Goal: Transaction & Acquisition: Purchase product/service

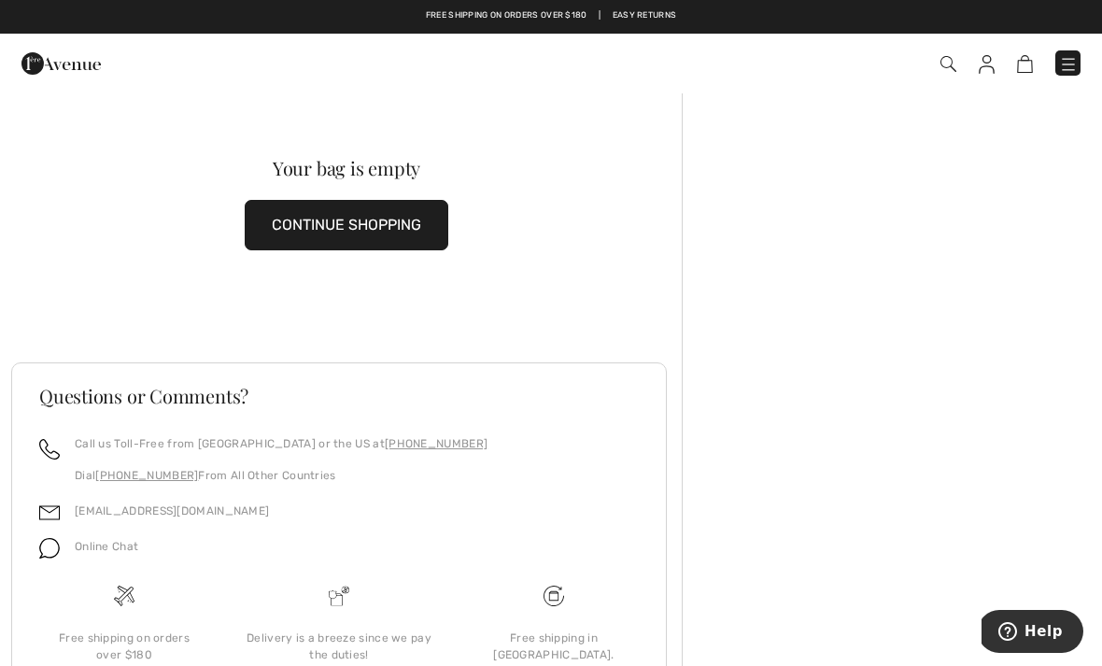
click at [342, 214] on button "CONTINUE SHOPPING" at bounding box center [347, 225] width 204 height 50
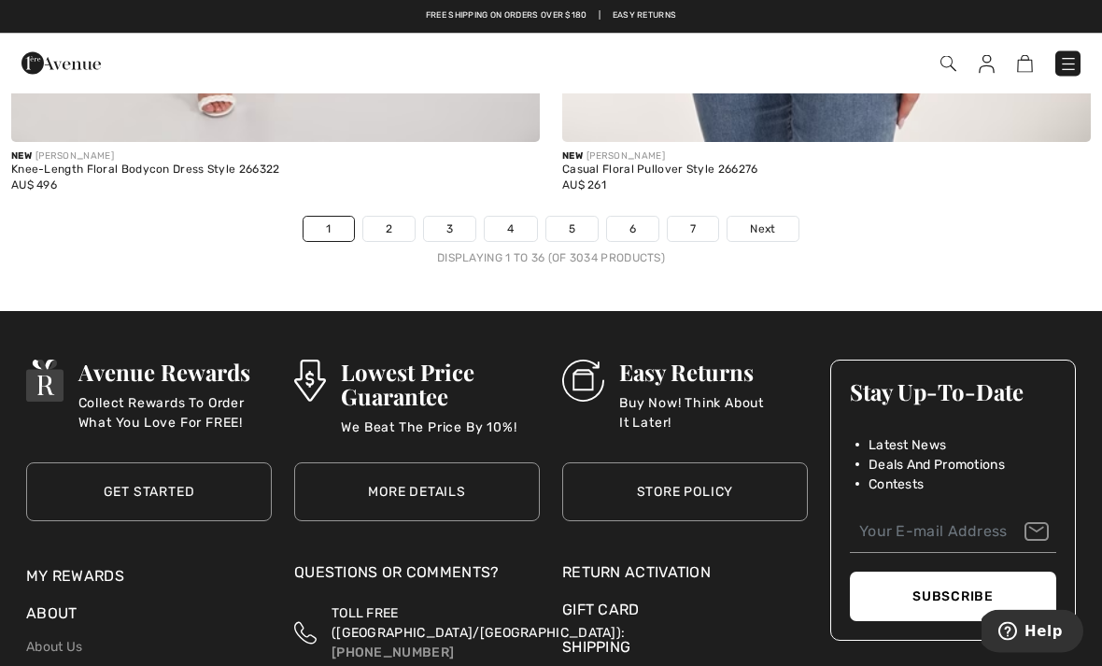
scroll to position [16147, 0]
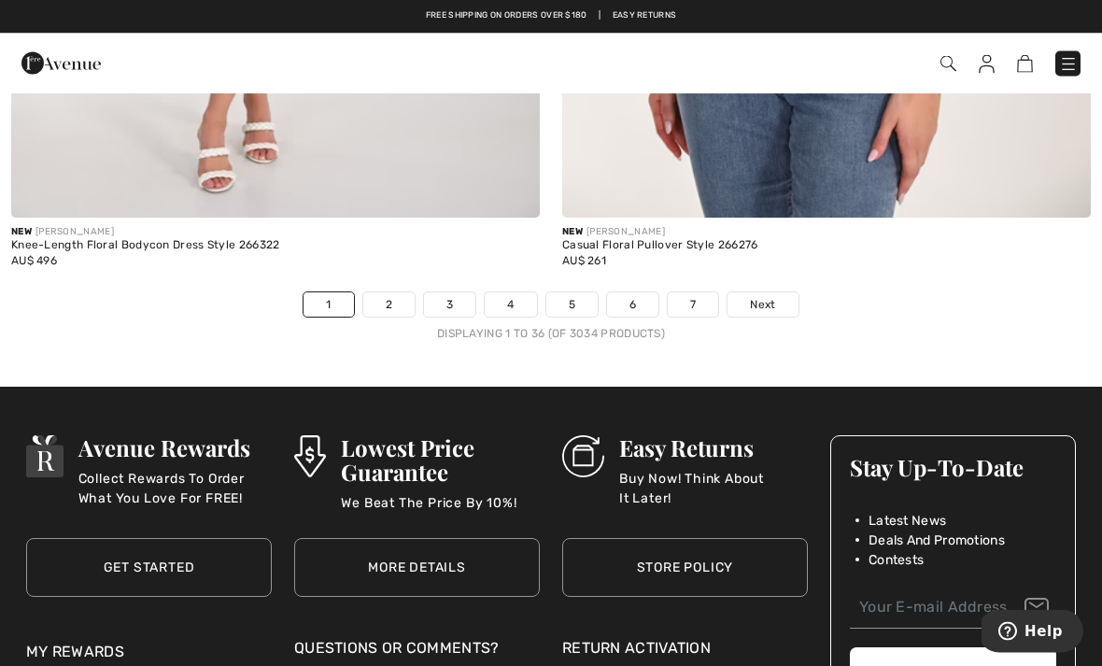
click at [773, 297] on span "Next" at bounding box center [762, 305] width 25 height 17
click at [754, 300] on link "Next" at bounding box center [762, 305] width 70 height 24
click at [753, 297] on span "Next" at bounding box center [762, 305] width 25 height 17
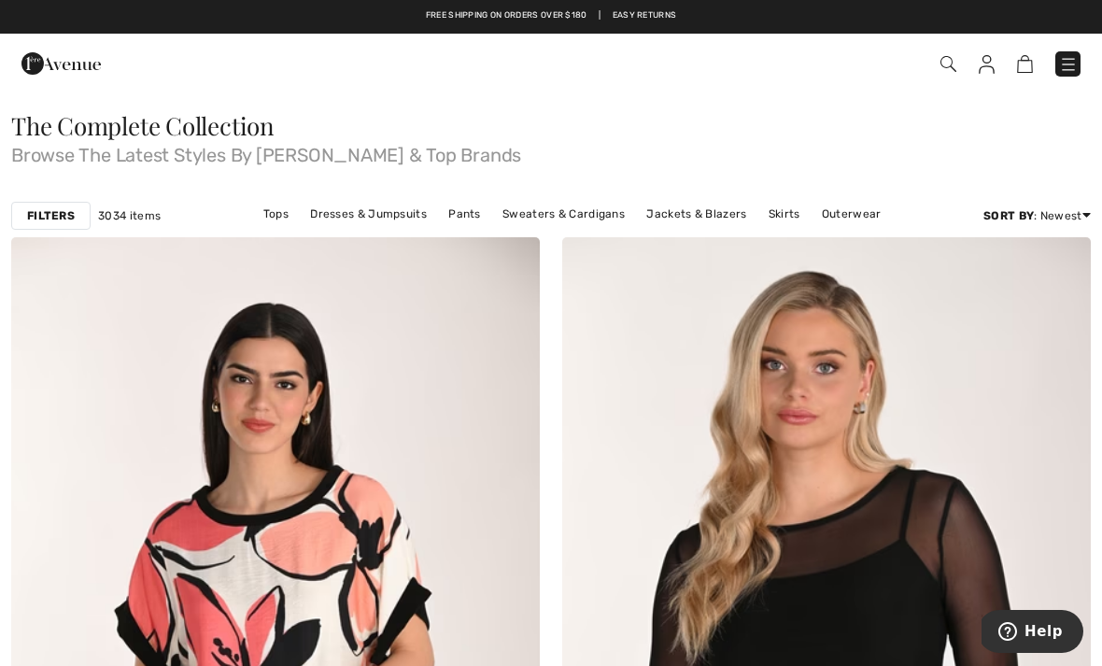
click at [1071, 71] on img at bounding box center [1068, 64] width 19 height 19
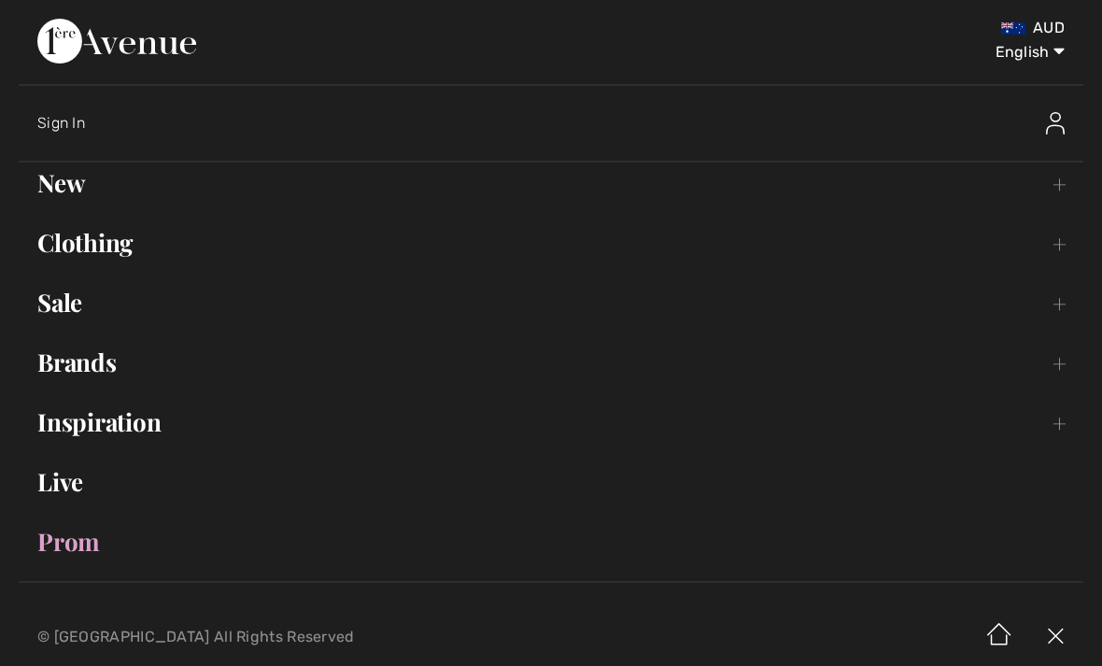
click at [76, 311] on link "Sale Toggle submenu" at bounding box center [551, 302] width 1064 height 41
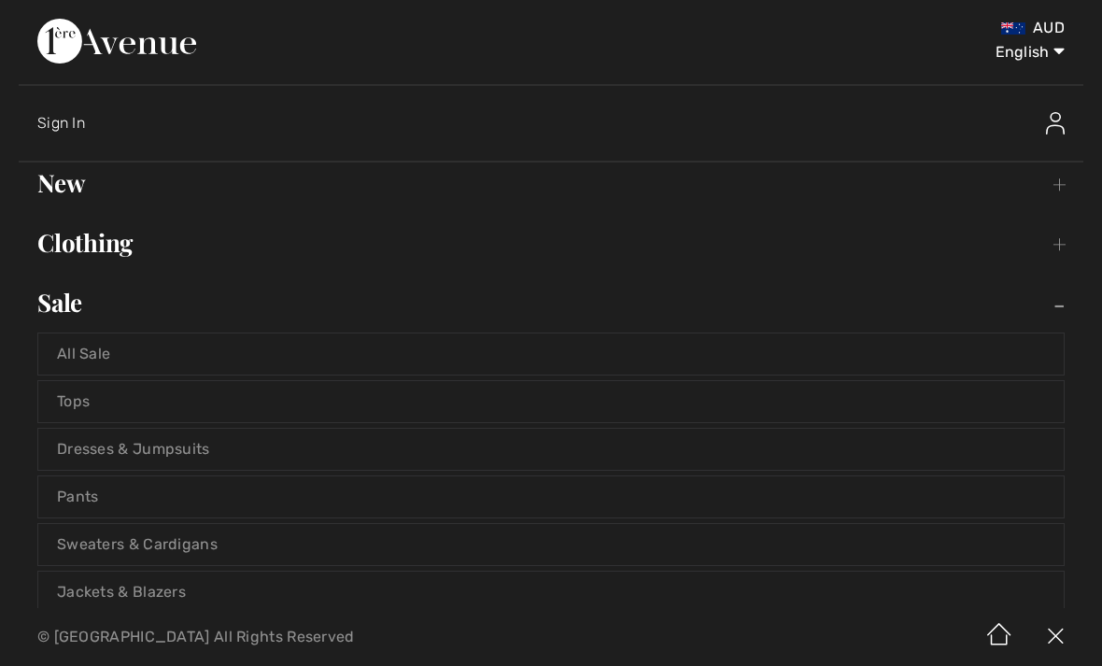
click at [113, 496] on link "Pants" at bounding box center [550, 496] width 1025 height 41
click at [90, 503] on link "Pants" at bounding box center [550, 496] width 1025 height 41
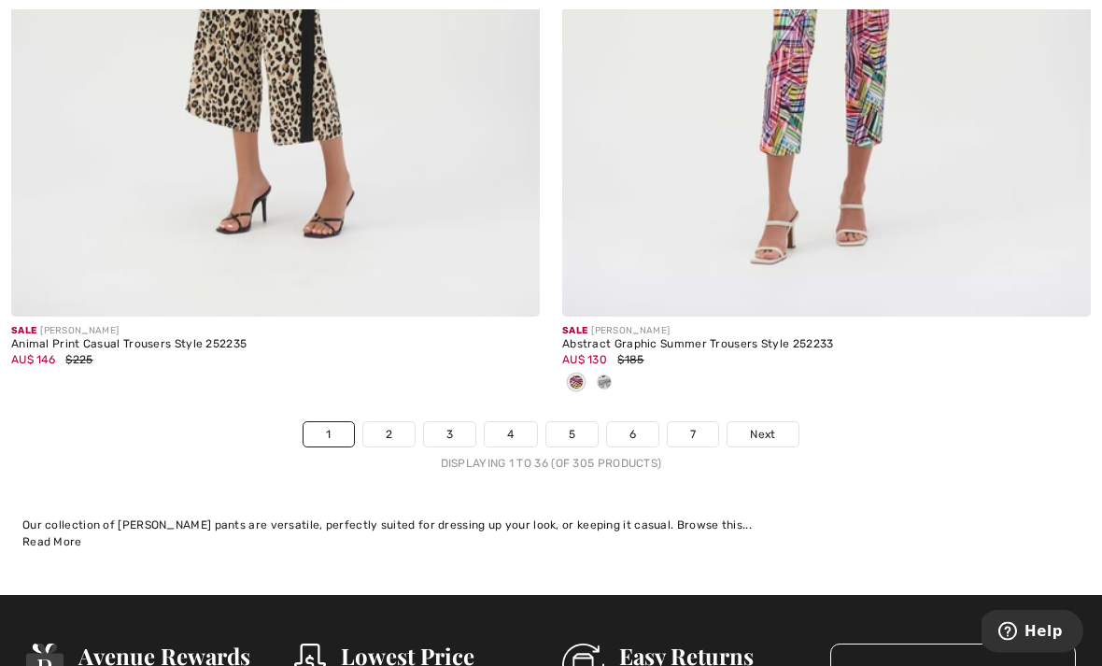
scroll to position [16076, 0]
click at [766, 422] on link "Next" at bounding box center [762, 434] width 70 height 24
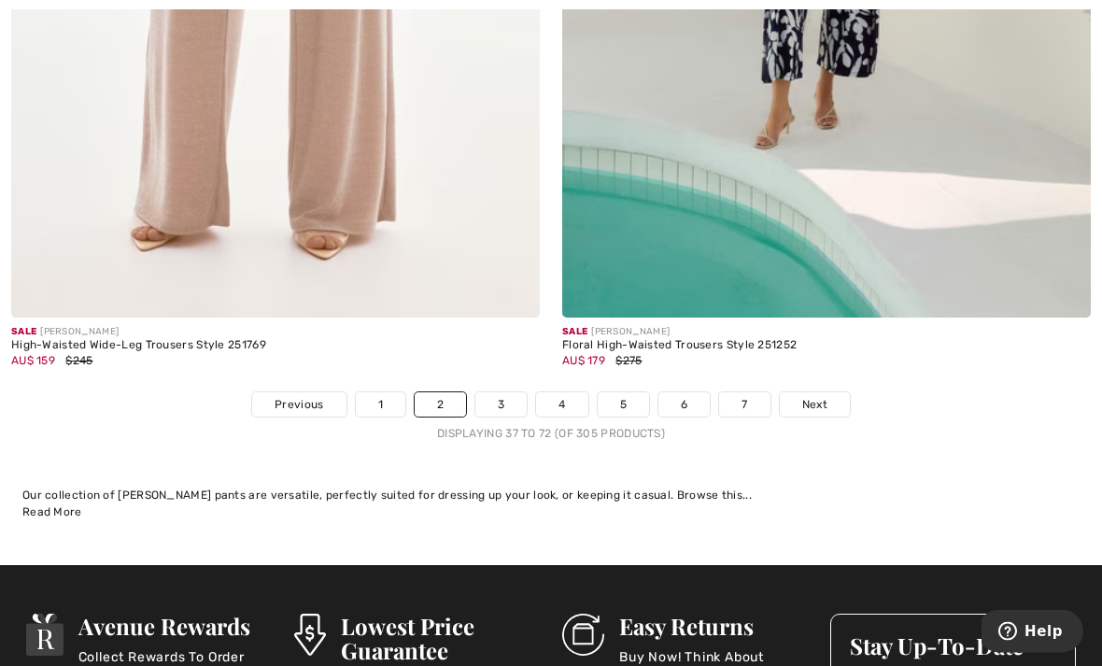
scroll to position [16167, 0]
click at [817, 392] on link "Next" at bounding box center [815, 404] width 70 height 24
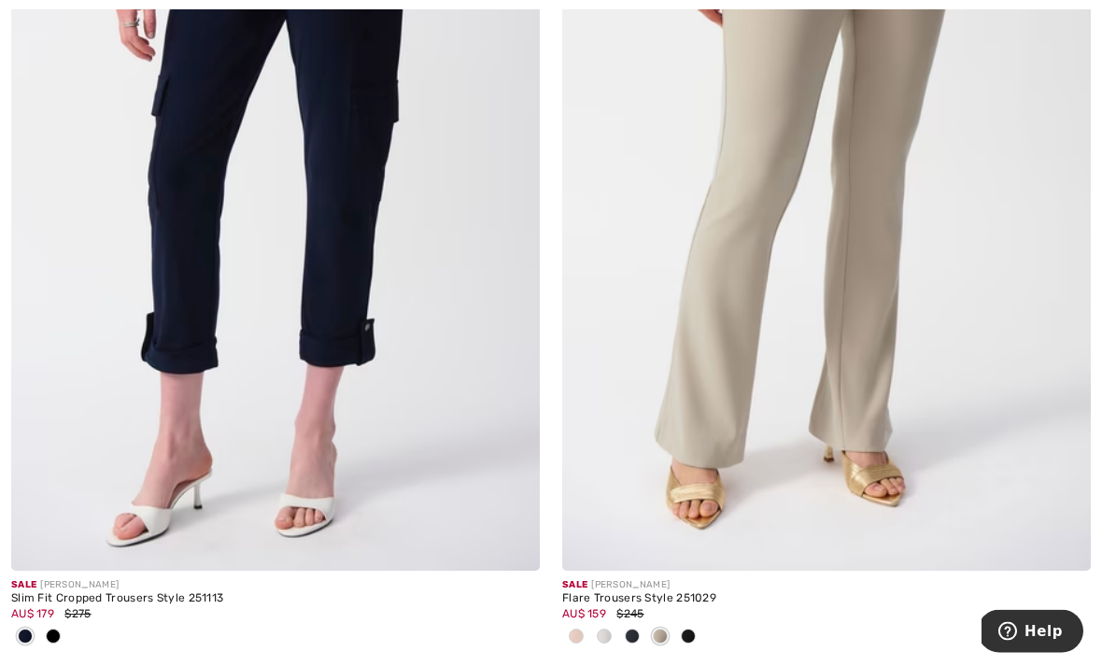
scroll to position [3116, 0]
click at [607, 634] on span at bounding box center [604, 635] width 15 height 15
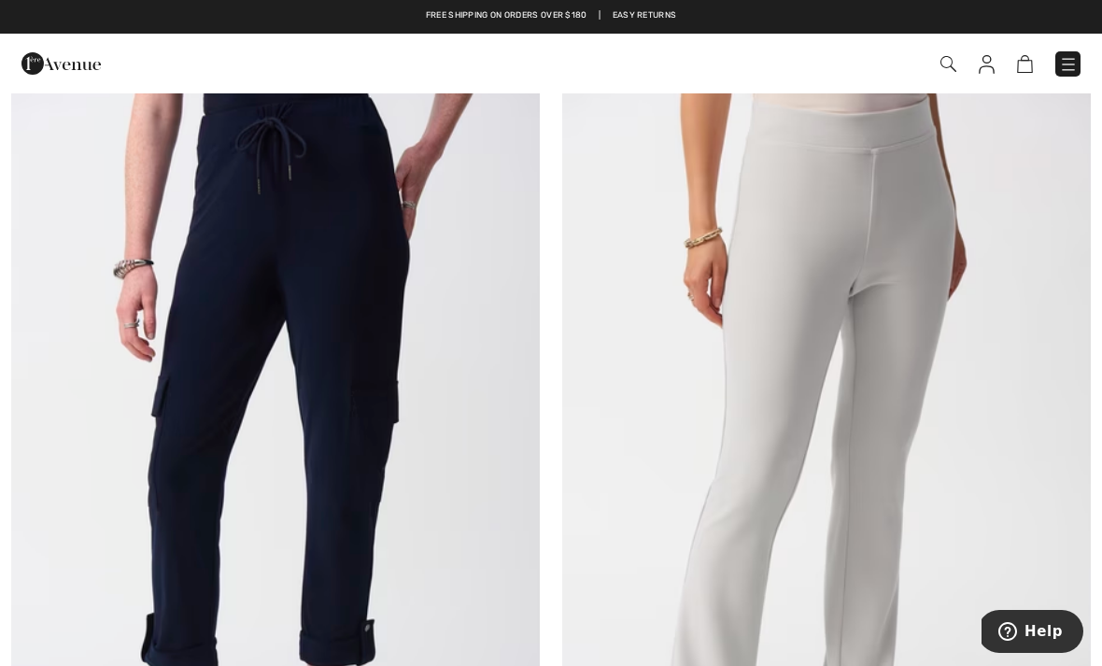
scroll to position [2826, 0]
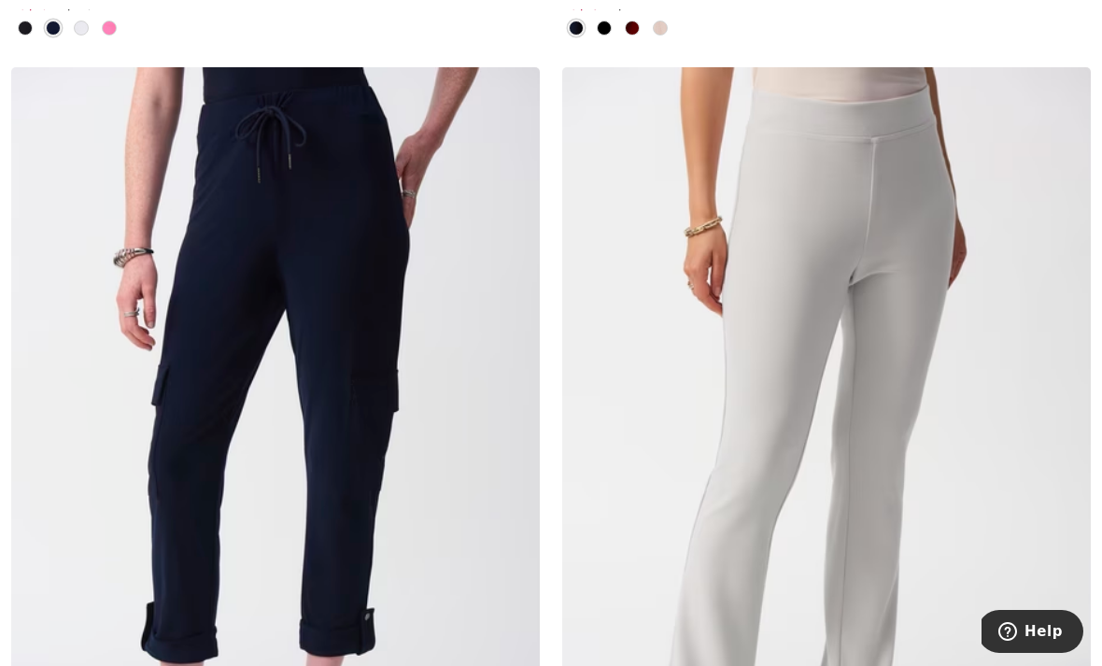
click at [877, 385] on img at bounding box center [826, 463] width 528 height 793
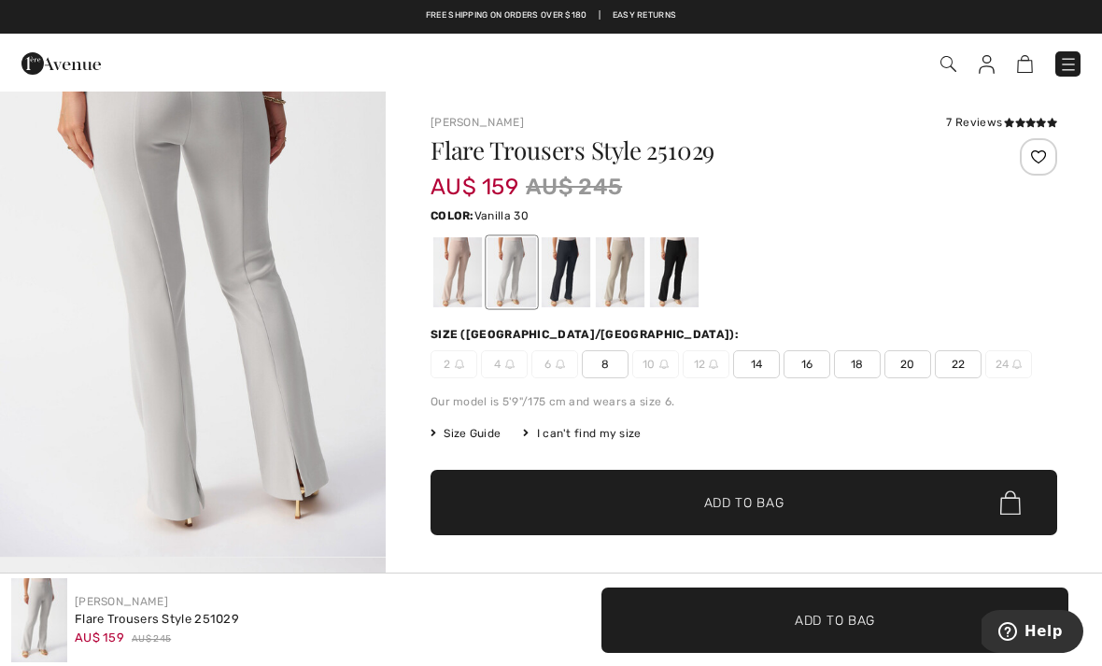
scroll to position [1333, 0]
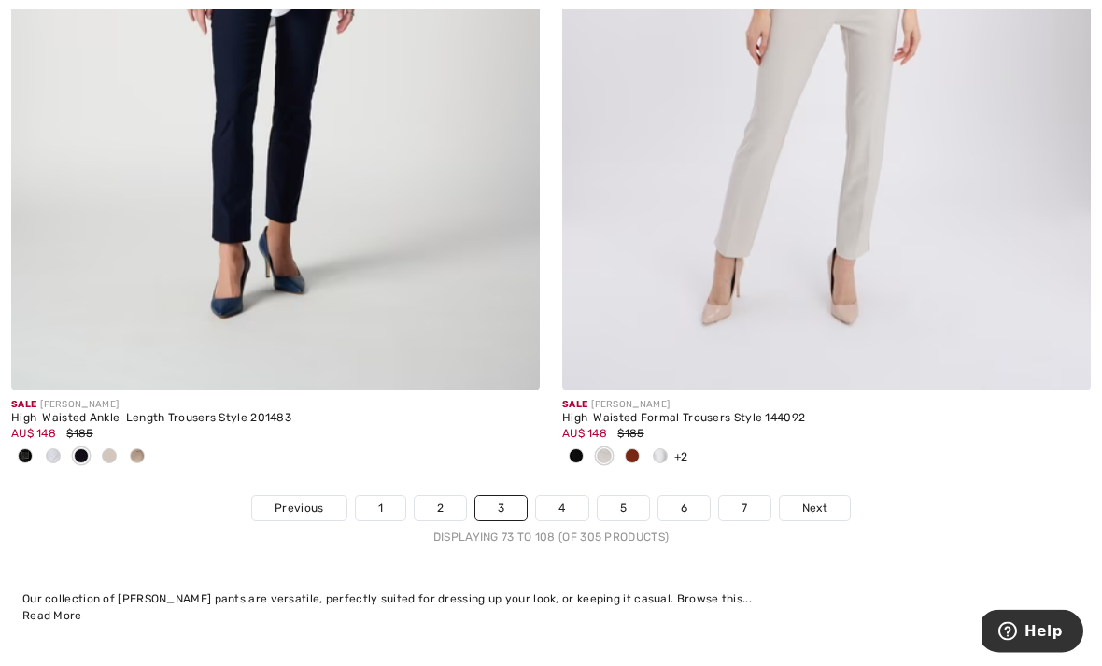
scroll to position [15942, 0]
click at [564, 498] on link "4" at bounding box center [561, 507] width 51 height 24
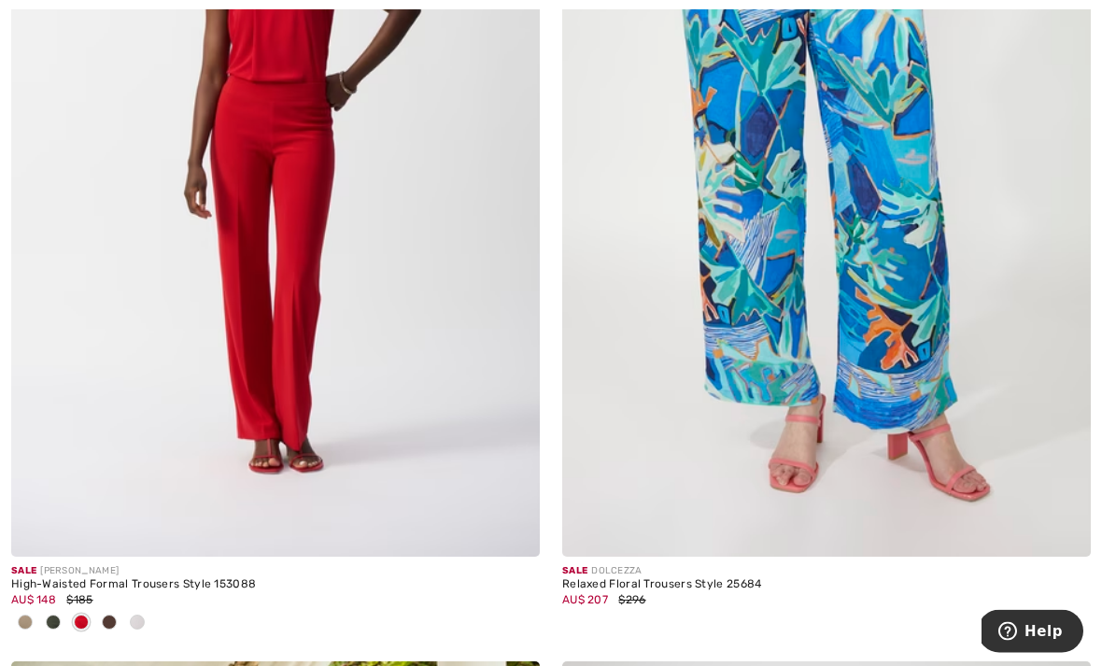
scroll to position [471, 0]
click at [303, 301] on img at bounding box center [275, 159] width 528 height 793
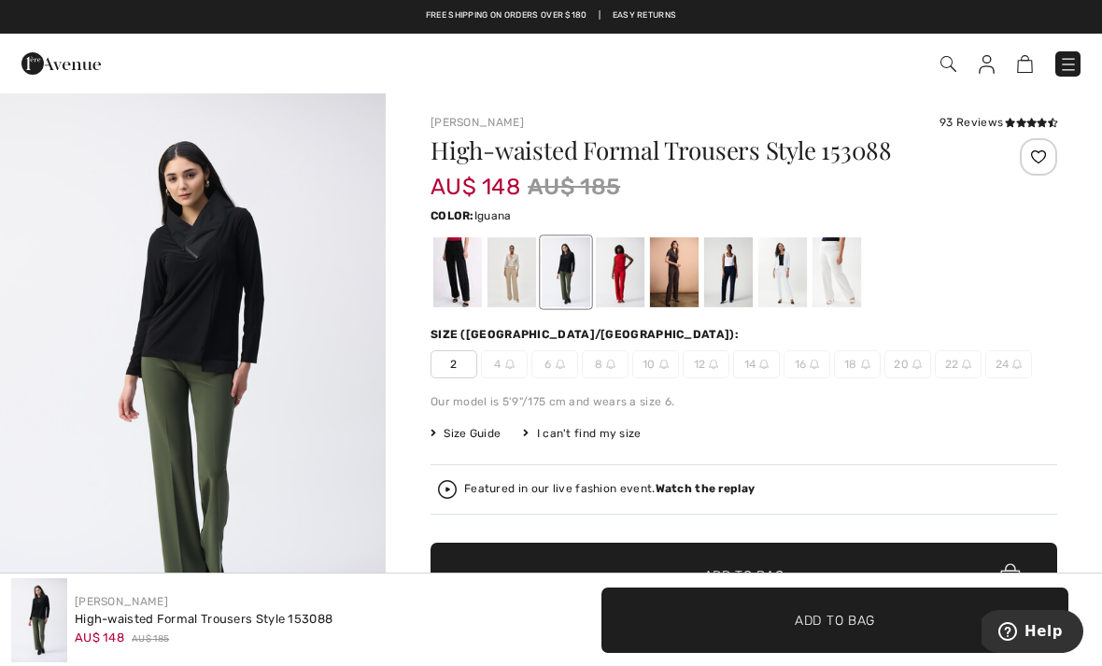
click at [1022, 270] on div at bounding box center [743, 271] width 626 height 77
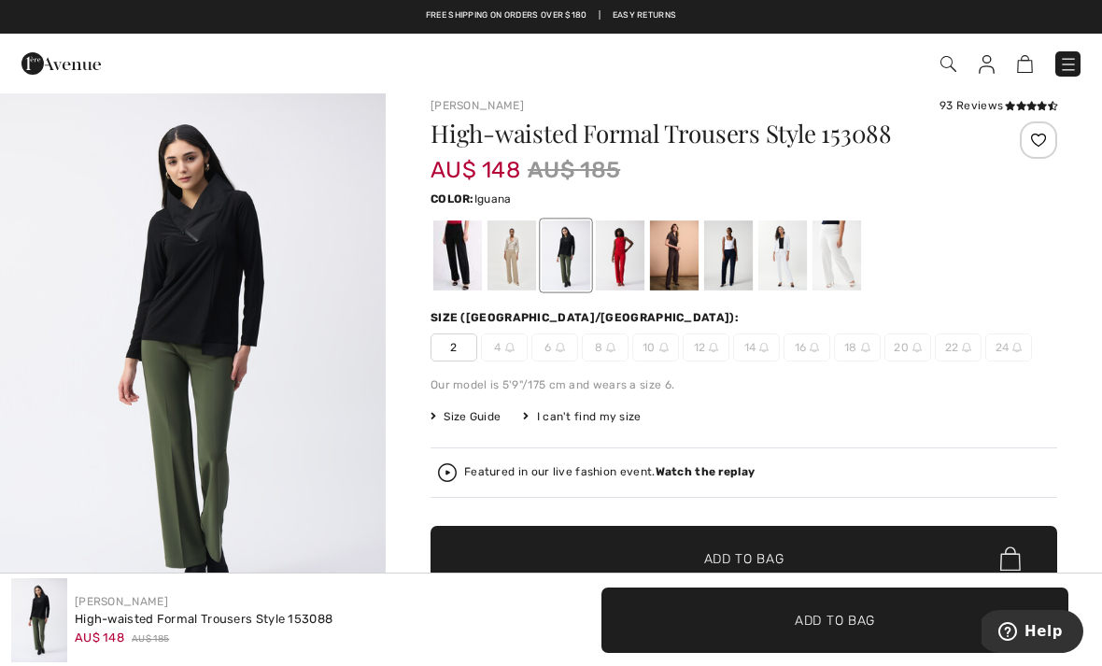
scroll to position [20, 0]
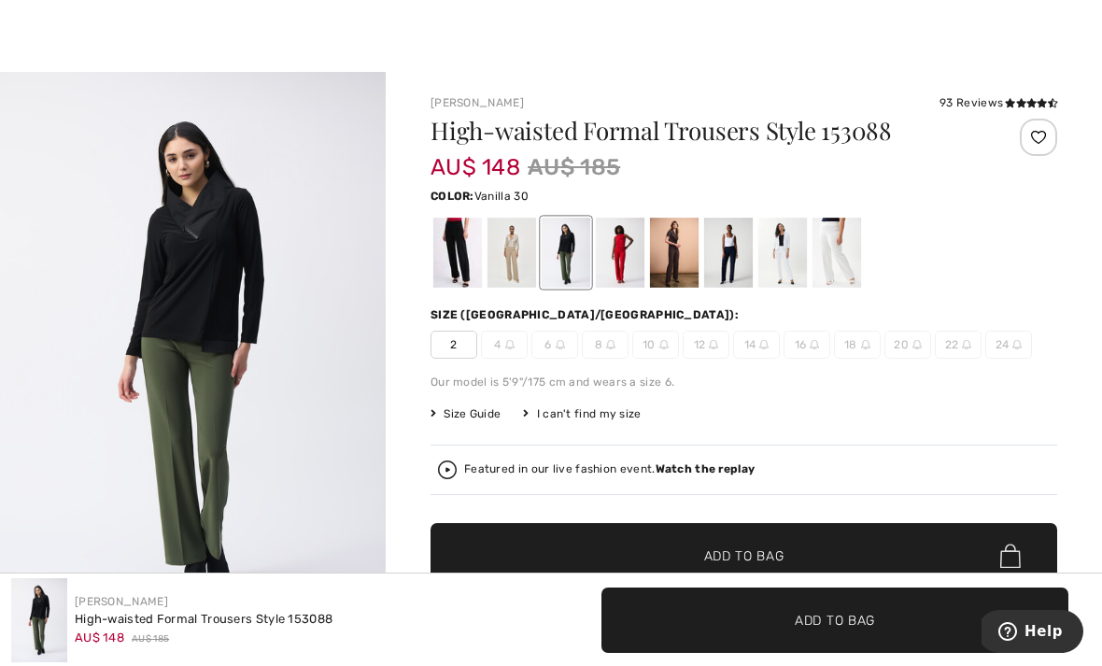
click at [850, 250] on div at bounding box center [836, 253] width 49 height 70
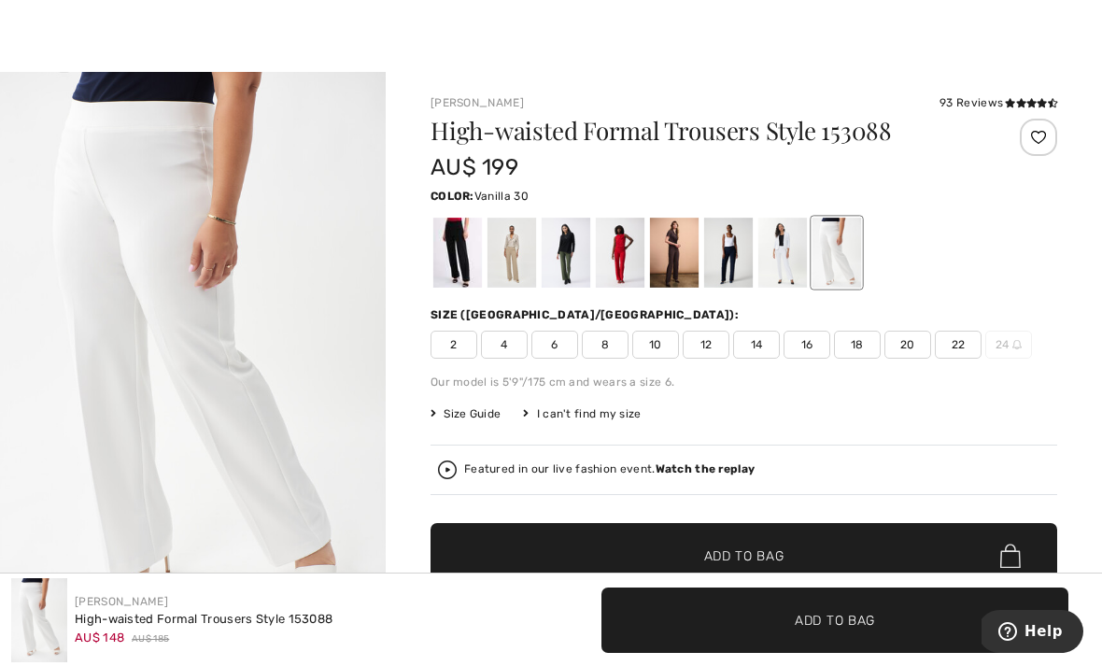
click at [788, 259] on div at bounding box center [782, 253] width 49 height 70
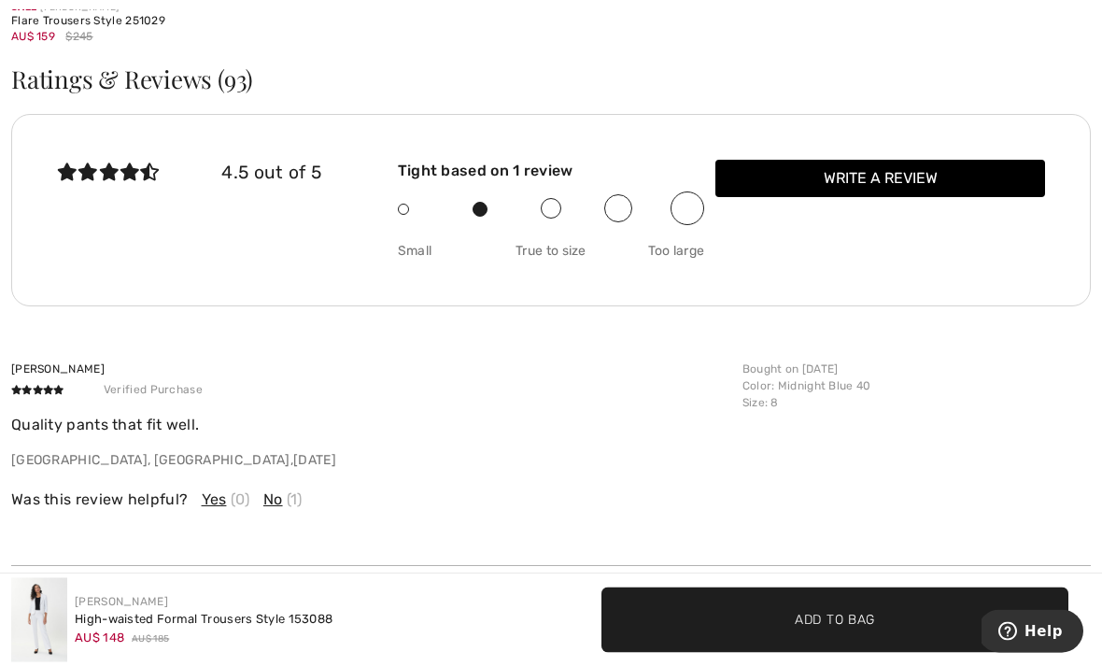
scroll to position [2607, 0]
